Goal: Information Seeking & Learning: Compare options

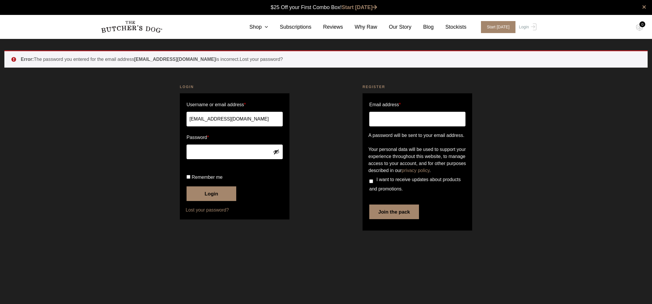
click at [196, 201] on button "Login" at bounding box center [212, 193] width 50 height 15
click at [189, 179] on input "Remember me" at bounding box center [189, 177] width 4 height 4
checkbox input "true"
click at [206, 201] on button "Login" at bounding box center [212, 193] width 50 height 15
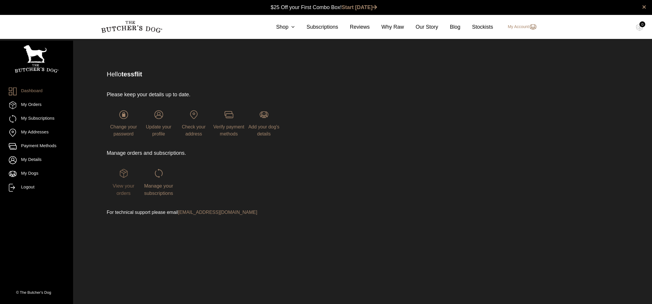
click at [125, 185] on span "View your orders" at bounding box center [124, 189] width 22 height 13
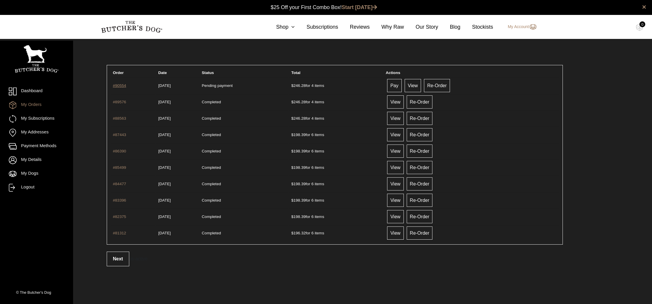
click at [120, 85] on link "#90554" at bounding box center [119, 85] width 13 height 4
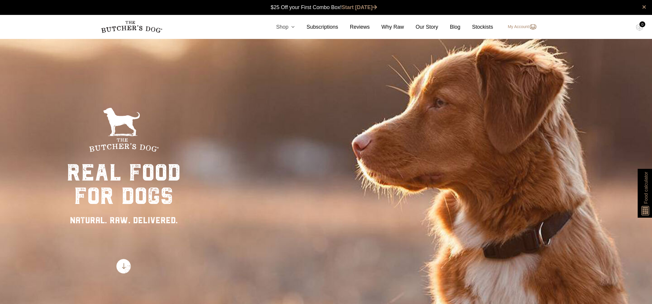
scroll to position [0, 0]
click at [286, 26] on link "Shop" at bounding box center [279, 27] width 30 height 8
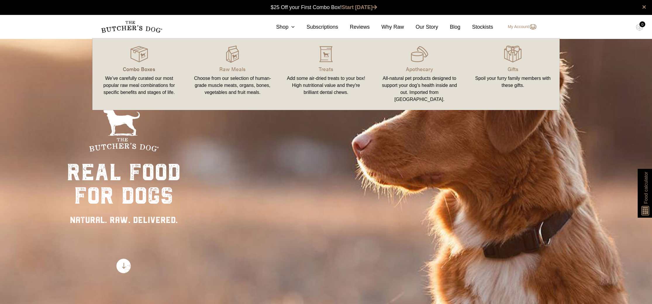
click at [135, 70] on p "Combo Boxes" at bounding box center [139, 69] width 80 height 8
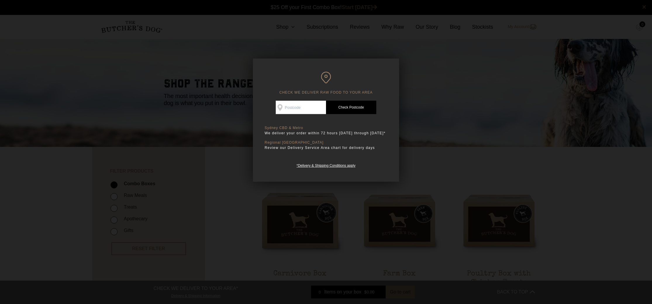
scroll to position [0, 0]
click at [449, 154] on div at bounding box center [326, 152] width 652 height 304
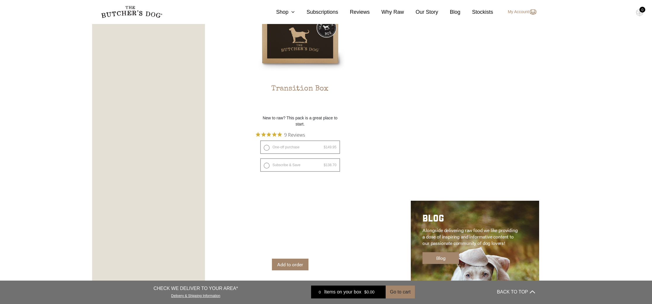
scroll to position [589, 0]
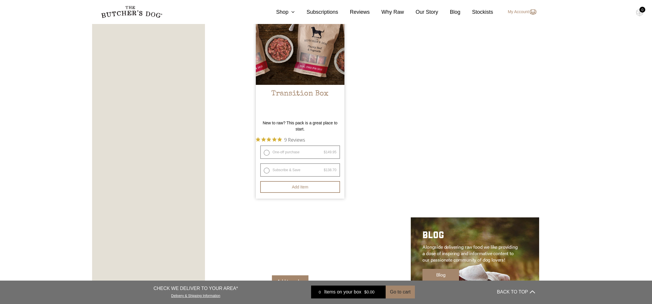
click at [309, 92] on h2 "Transition Box" at bounding box center [300, 102] width 89 height 27
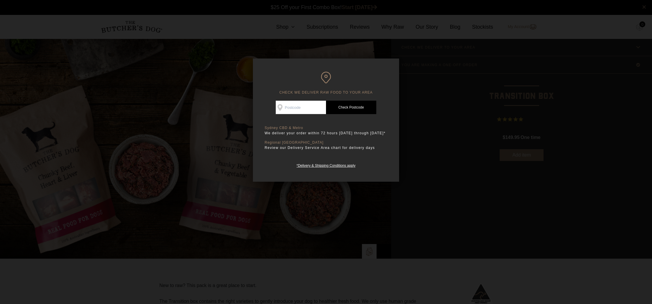
scroll to position [0, 0]
click at [379, 75] on h6 "CHECK WE DELIVER RAW FOOD TO YOUR AREA" at bounding box center [326, 83] width 123 height 23
click at [514, 84] on div at bounding box center [326, 152] width 652 height 304
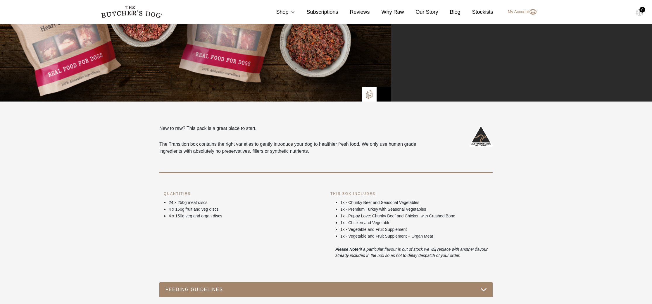
scroll to position [0, 0]
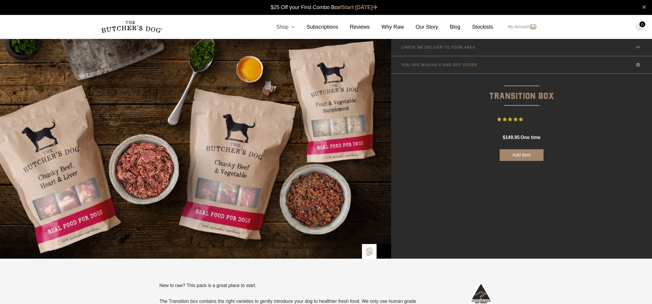
click at [286, 27] on link "Shop" at bounding box center [279, 27] width 30 height 8
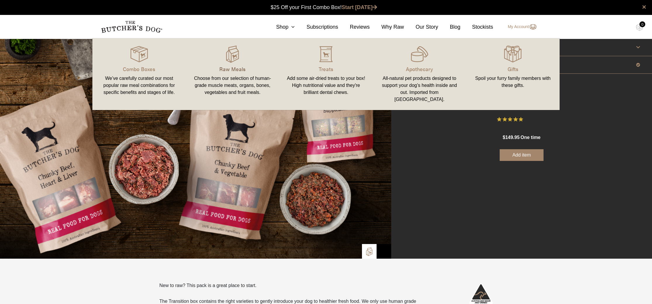
click at [234, 68] on p "Raw Meals" at bounding box center [233, 69] width 80 height 8
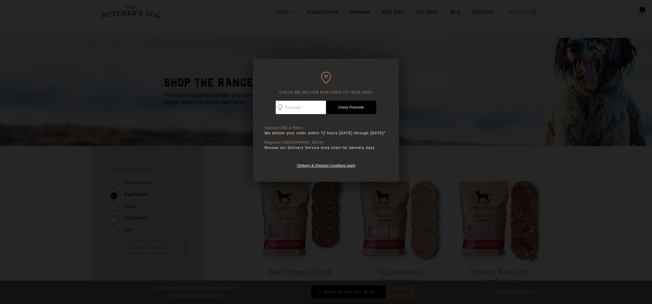
click at [483, 112] on div at bounding box center [326, 152] width 652 height 304
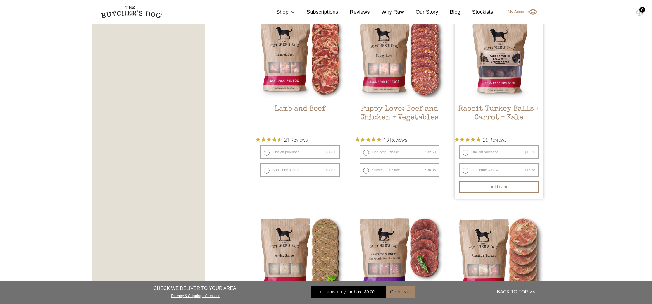
scroll to position [543, 0]
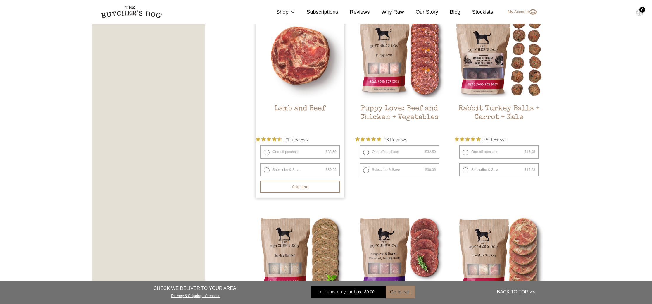
click at [303, 108] on h2 "Lamb and Beef" at bounding box center [300, 117] width 89 height 27
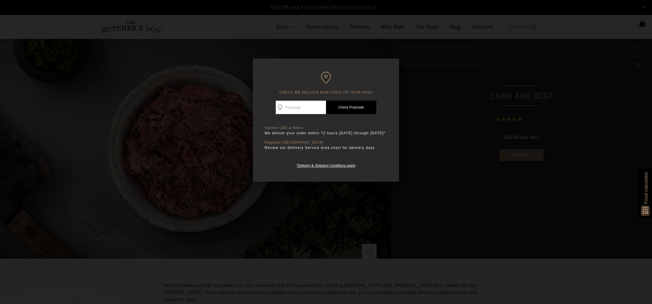
scroll to position [0, 0]
click at [494, 101] on div at bounding box center [326, 152] width 652 height 304
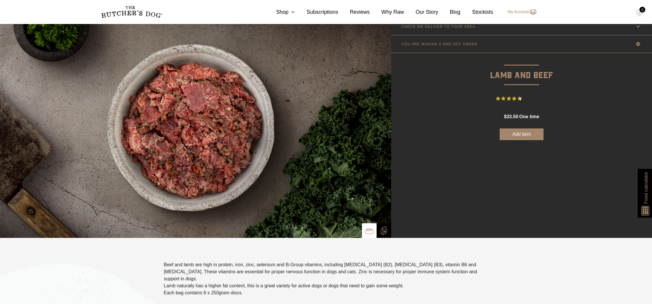
scroll to position [0, 0]
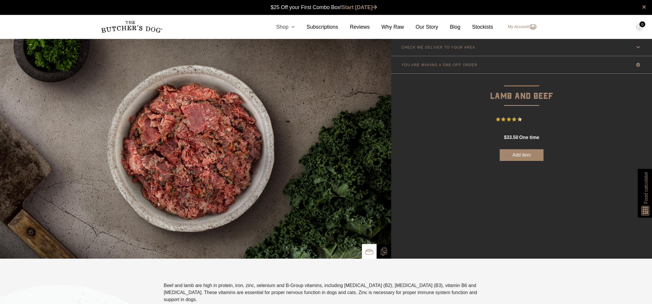
click at [286, 27] on link "Shop" at bounding box center [279, 27] width 30 height 8
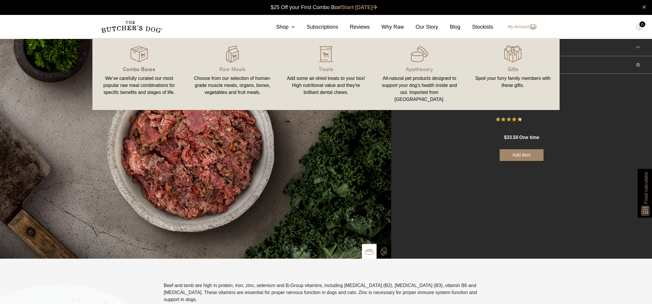
click at [147, 70] on p "Combo Boxes" at bounding box center [139, 69] width 80 height 8
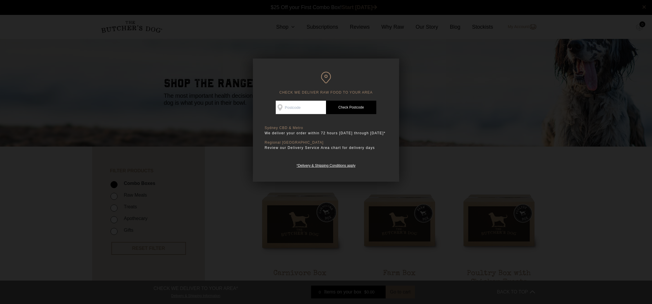
scroll to position [1, 0]
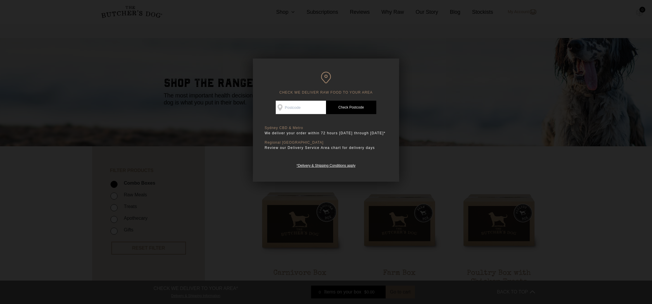
click at [446, 84] on div at bounding box center [326, 152] width 652 height 304
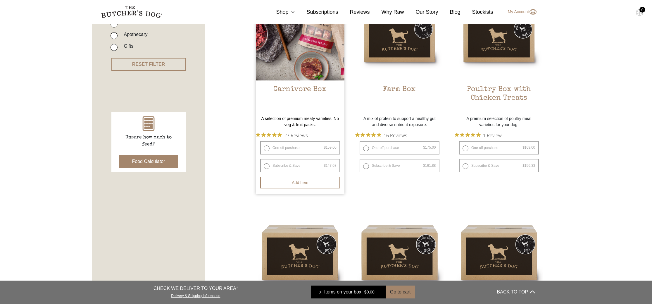
scroll to position [185, 0]
click at [311, 89] on h2 "Carnivore Box" at bounding box center [300, 98] width 89 height 27
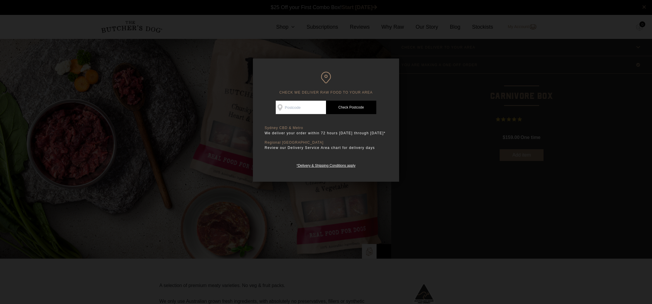
click at [428, 101] on div at bounding box center [326, 152] width 652 height 304
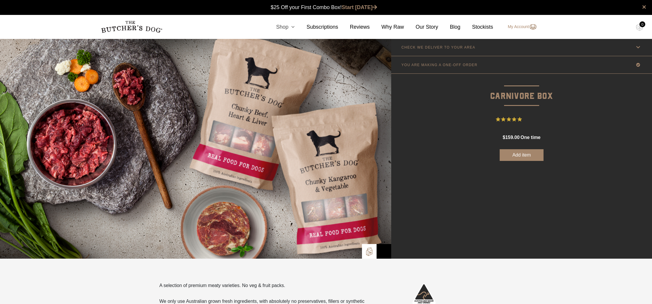
click at [285, 27] on link "Shop" at bounding box center [279, 27] width 30 height 8
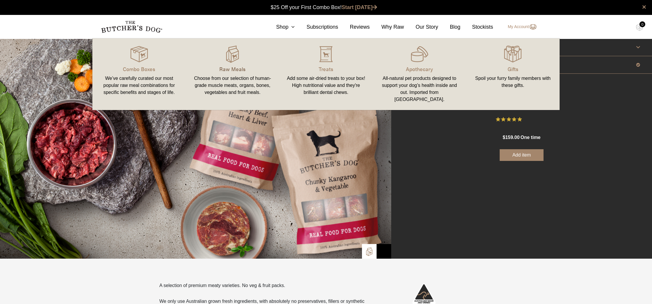
click at [237, 70] on p "Raw Meals" at bounding box center [233, 69] width 80 height 8
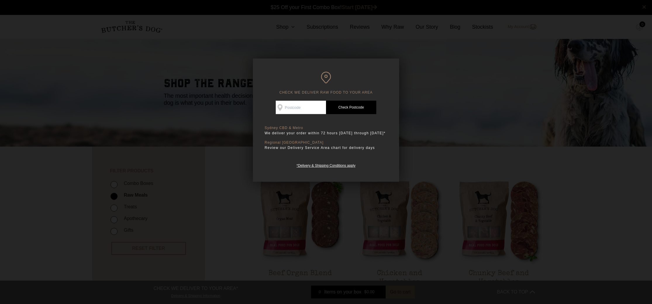
drag, startPoint x: 521, startPoint y: 148, endPoint x: 537, endPoint y: 143, distance: 16.4
click at [522, 147] on div at bounding box center [326, 152] width 652 height 304
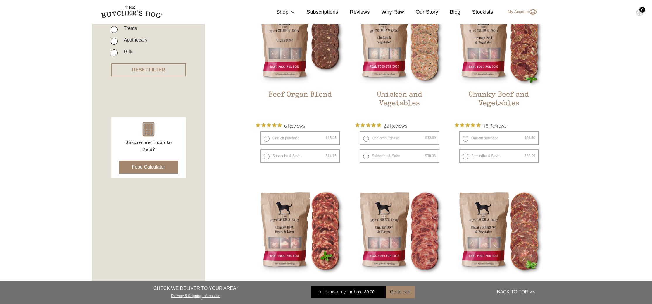
scroll to position [176, 0]
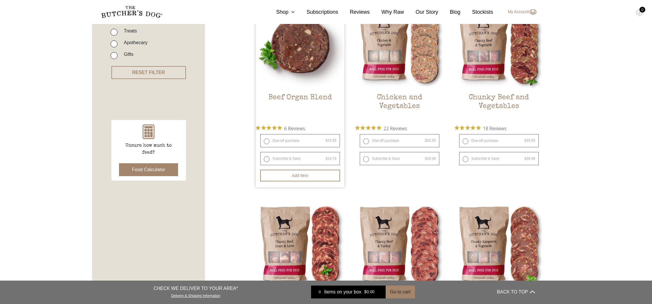
click at [321, 98] on h2 "Beef Organ Blend" at bounding box center [300, 106] width 89 height 27
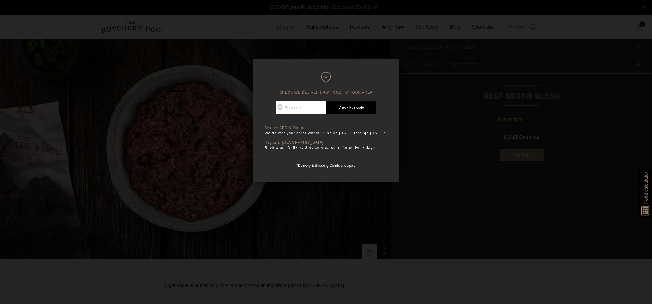
scroll to position [0, 0]
drag, startPoint x: 459, startPoint y: 104, endPoint x: 465, endPoint y: 105, distance: 6.1
click at [459, 104] on div at bounding box center [326, 152] width 652 height 304
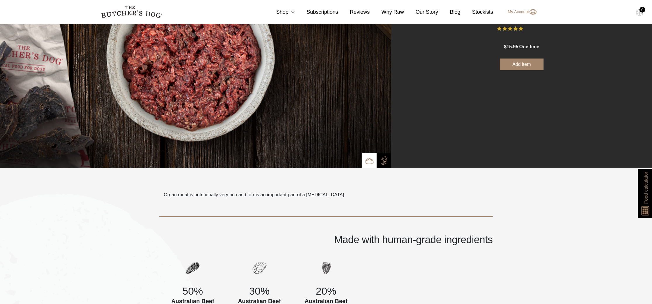
scroll to position [0, 0]
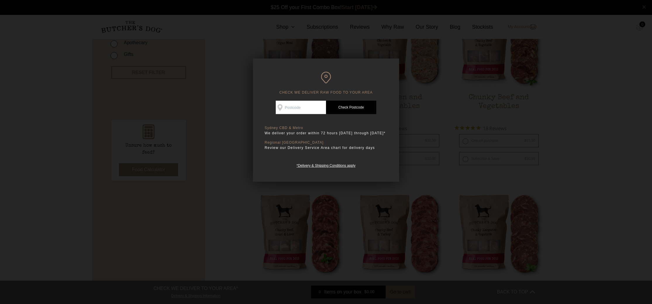
click at [553, 48] on div at bounding box center [326, 152] width 652 height 304
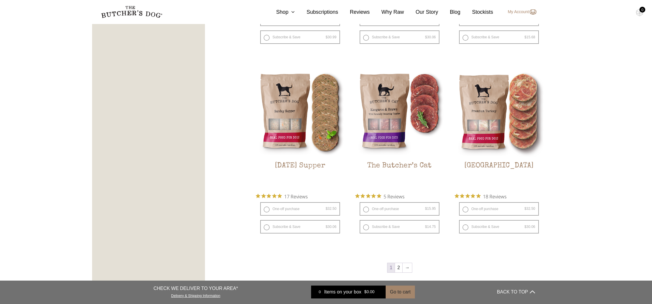
scroll to position [677, 0]
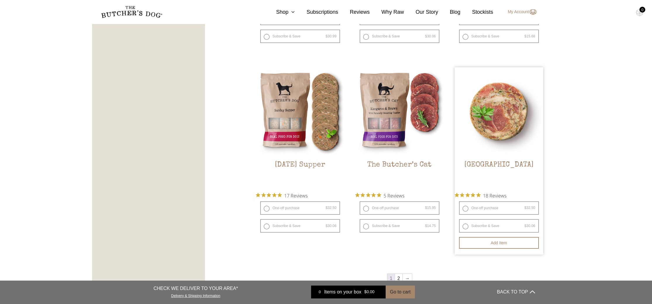
click at [498, 132] on img at bounding box center [499, 111] width 89 height 89
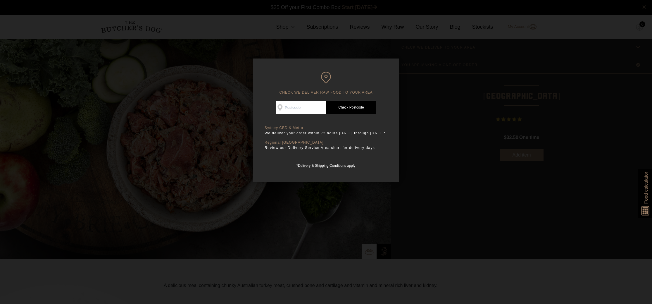
click at [573, 128] on div at bounding box center [326, 152] width 652 height 304
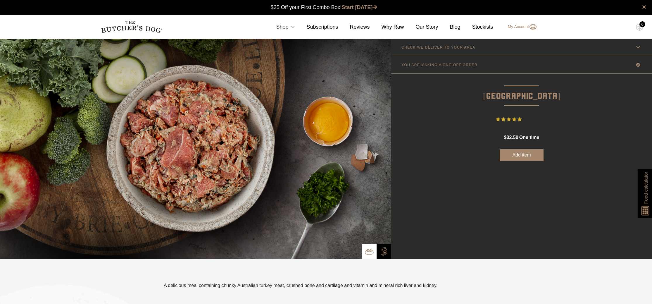
click at [287, 25] on link "Shop" at bounding box center [279, 27] width 30 height 8
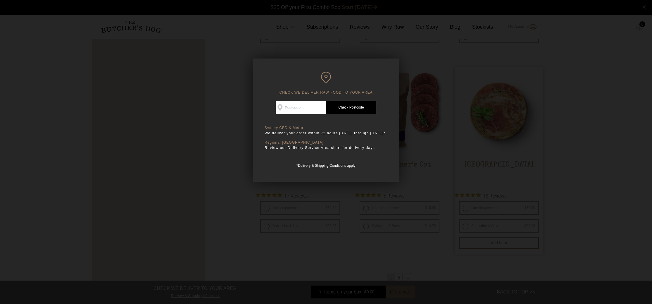
click at [534, 83] on div at bounding box center [326, 152] width 652 height 304
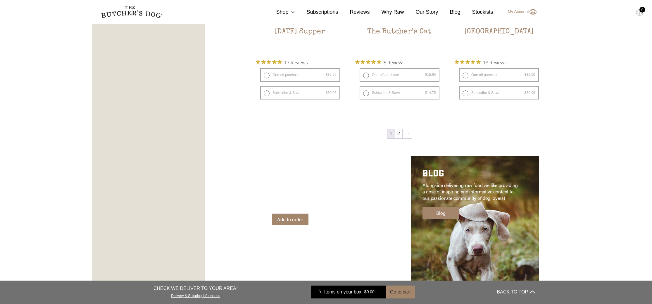
scroll to position [810, 0]
click at [406, 133] on link "→" at bounding box center [407, 133] width 9 height 9
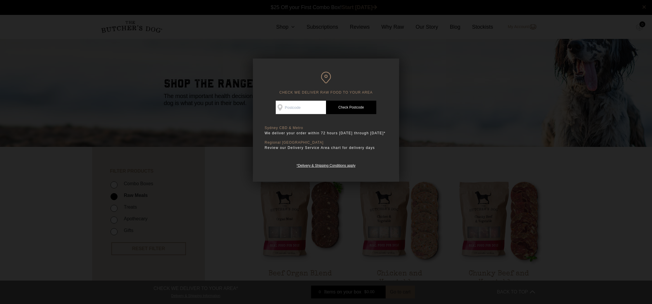
scroll to position [0, 0]
click at [533, 105] on div at bounding box center [326, 152] width 652 height 304
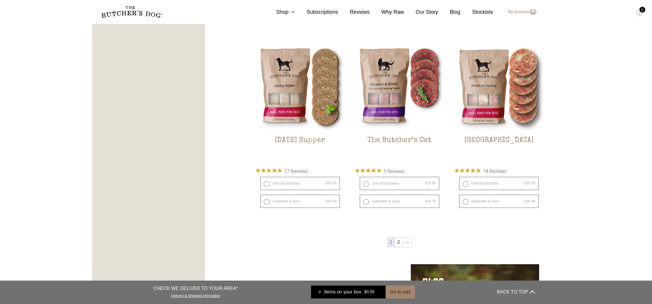
scroll to position [702, 0]
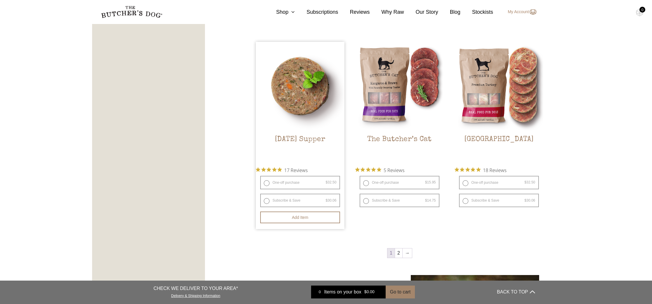
click at [299, 137] on h2 "[DATE] Supper" at bounding box center [300, 148] width 89 height 27
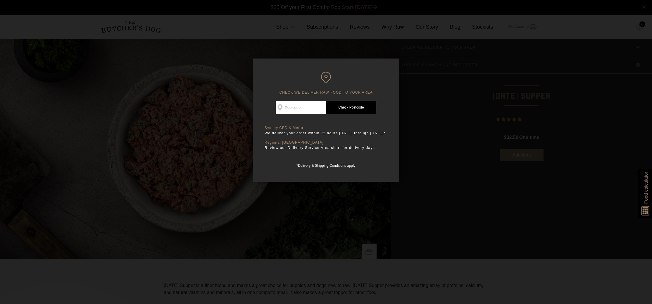
scroll to position [0, 0]
drag, startPoint x: 436, startPoint y: 121, endPoint x: 471, endPoint y: 120, distance: 34.5
click at [441, 121] on div at bounding box center [326, 152] width 652 height 304
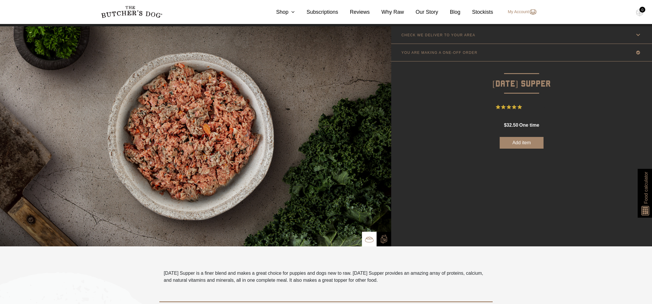
scroll to position [0, 0]
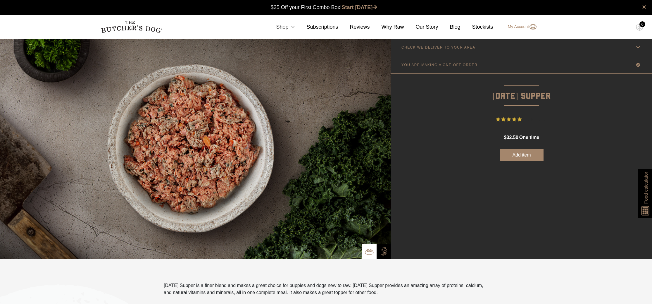
click at [288, 25] on icon at bounding box center [291, 26] width 6 height 5
